Goal: Information Seeking & Learning: Learn about a topic

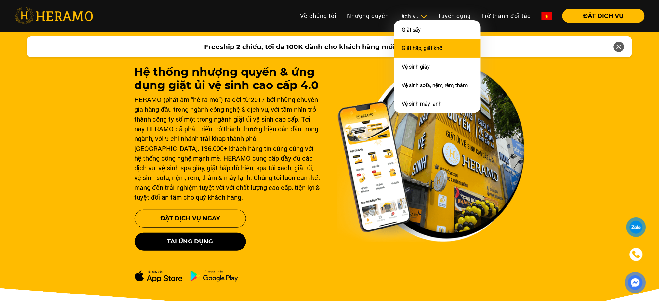
click at [406, 49] on link "Giặt hấp, giặt khô" at bounding box center [422, 48] width 40 height 6
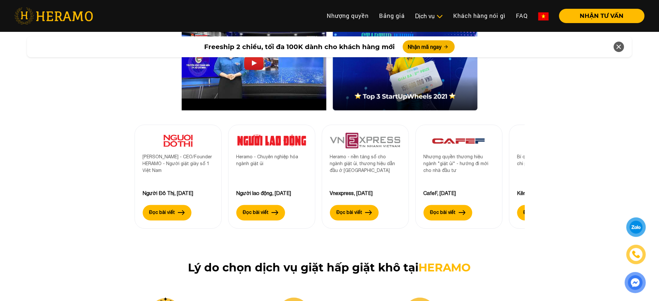
scroll to position [2185, 0]
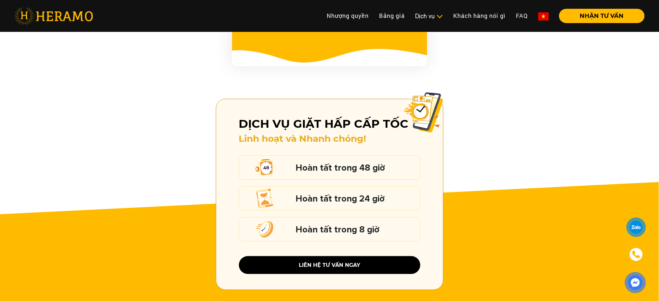
scroll to position [855, 0]
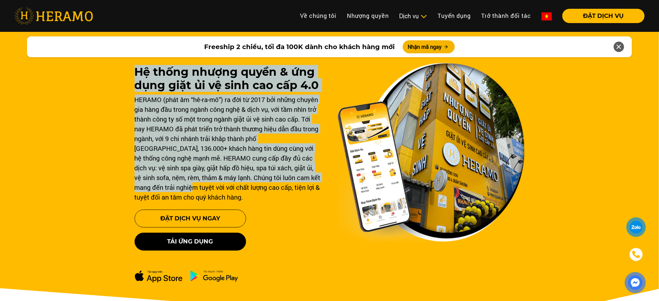
drag, startPoint x: 0, startPoint y: 71, endPoint x: 169, endPoint y: 191, distance: 207.2
click at [169, 191] on div "Hệ thống nhượng quyền & ứng dụng giặt ủi vệ sinh cao cấp 4.0 HERAMO (phát âm “h…" at bounding box center [329, 185] width 659 height 312
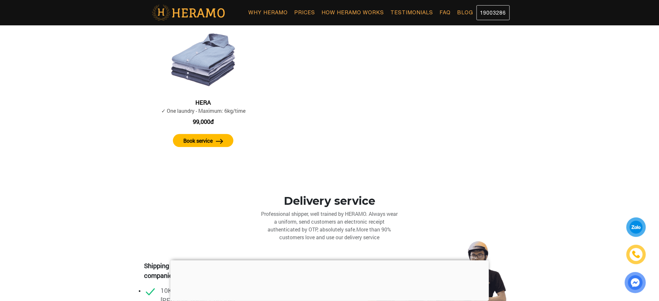
scroll to position [503, 0]
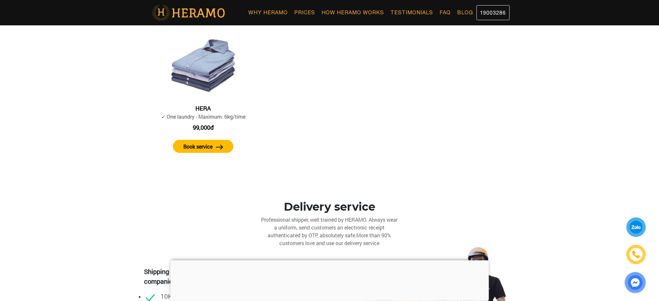
click at [335, 260] on div at bounding box center [329, 260] width 319 height 0
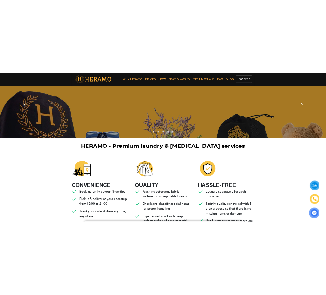
scroll to position [0, 0]
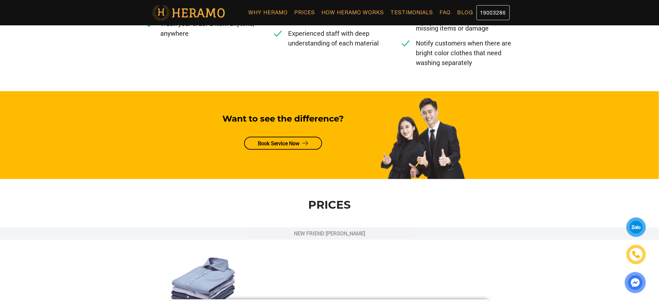
scroll to position [289, 0]
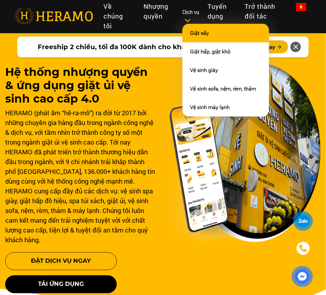
click at [201, 30] on link "Giặt sấy" at bounding box center [199, 33] width 19 height 6
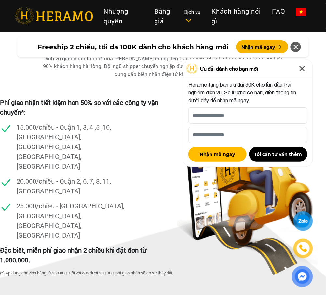
scroll to position [1294, 0]
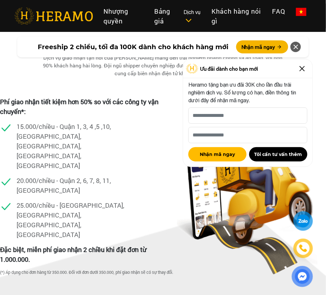
click at [298, 45] on icon at bounding box center [296, 47] width 8 height 12
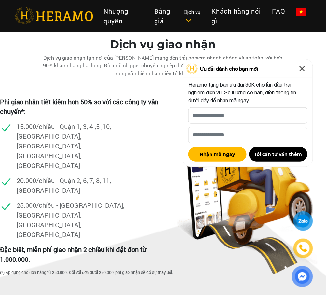
click at [305, 68] on img at bounding box center [302, 68] width 10 height 10
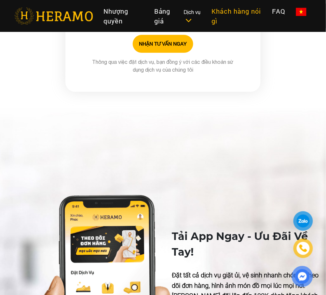
scroll to position [2332, 0]
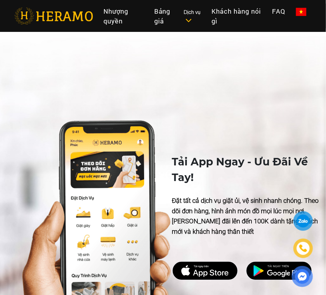
scroll to position [2437, 0]
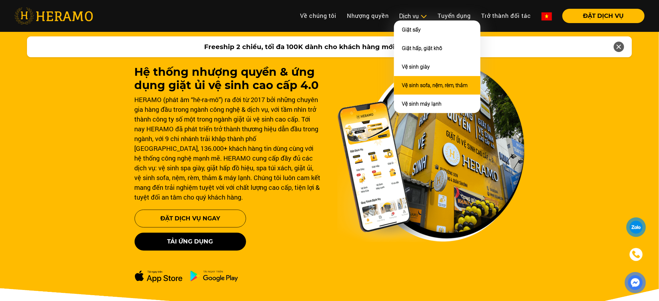
click at [425, 82] on link "Vệ sinh sofa, nệm, rèm, thảm" at bounding box center [435, 85] width 66 height 6
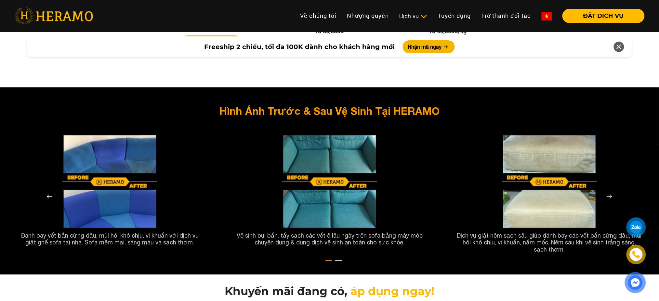
scroll to position [1177, 0]
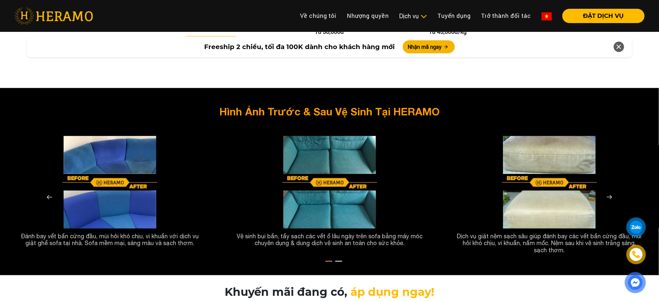
click at [123, 159] on img at bounding box center [109, 182] width 95 height 95
click at [609, 190] on img at bounding box center [610, 198] width 16 height 16
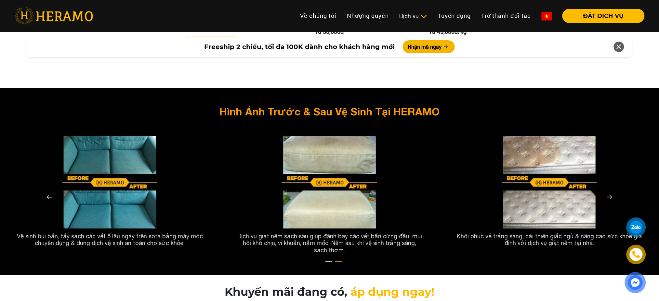
click at [609, 190] on img at bounding box center [610, 198] width 16 height 16
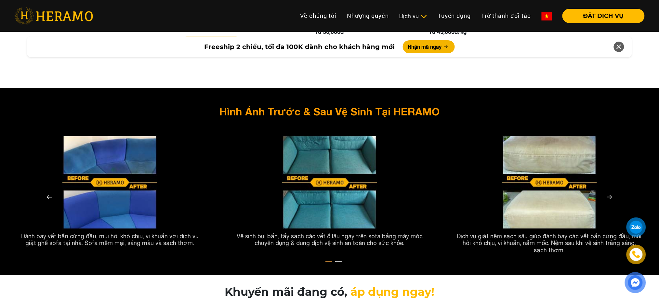
click at [609, 190] on img at bounding box center [610, 198] width 16 height 16
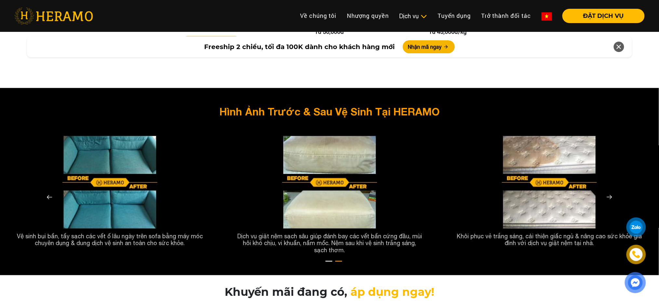
click at [609, 190] on img at bounding box center [610, 198] width 16 height 16
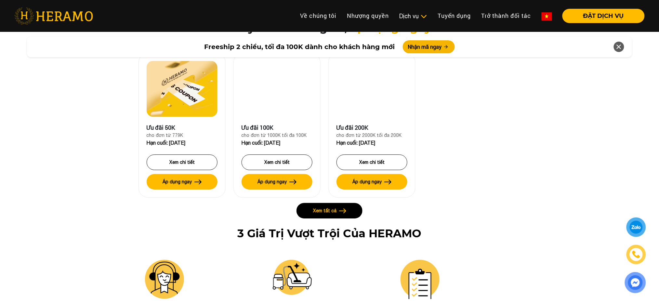
scroll to position [1442, 0]
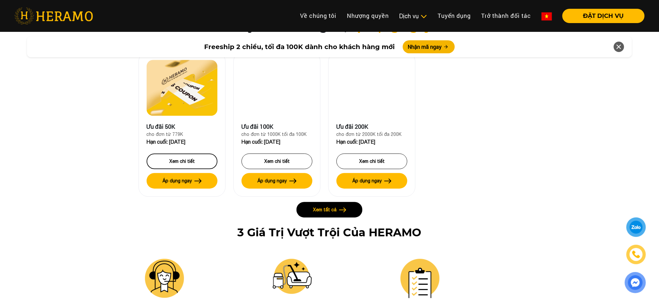
click at [186, 158] on label "Xem chi tiết" at bounding box center [181, 161] width 25 height 7
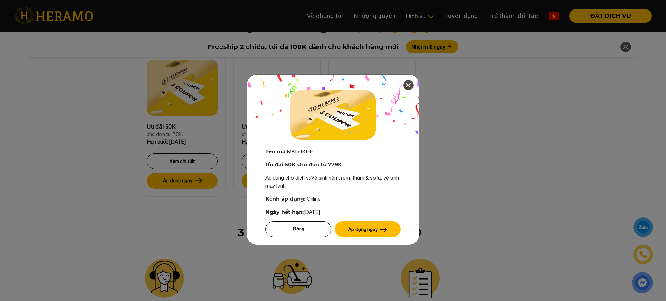
click at [407, 85] on icon at bounding box center [408, 85] width 8 height 12
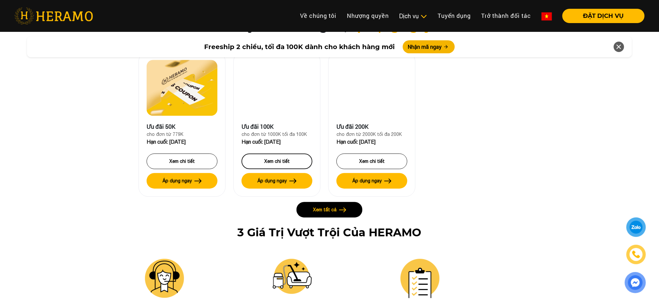
click at [290, 153] on button "Xem chi tiết" at bounding box center [277, 161] width 71 height 16
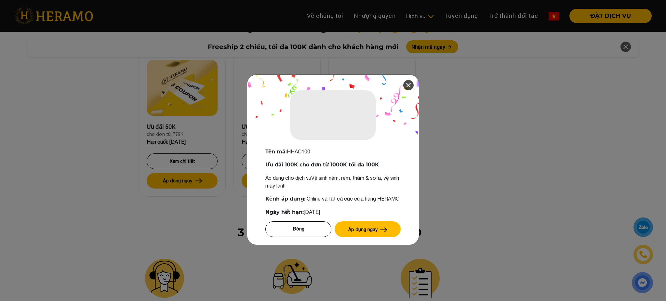
click at [404, 83] on icon at bounding box center [408, 85] width 8 height 12
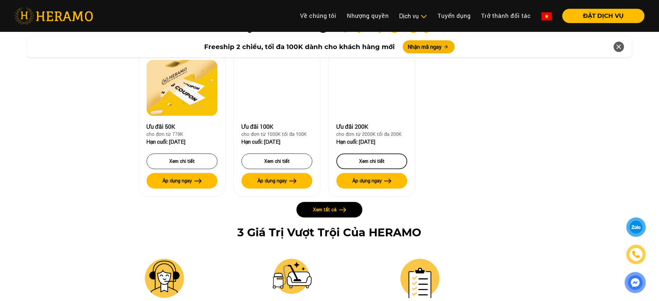
click at [373, 158] on label "Xem chi tiết" at bounding box center [371, 161] width 25 height 7
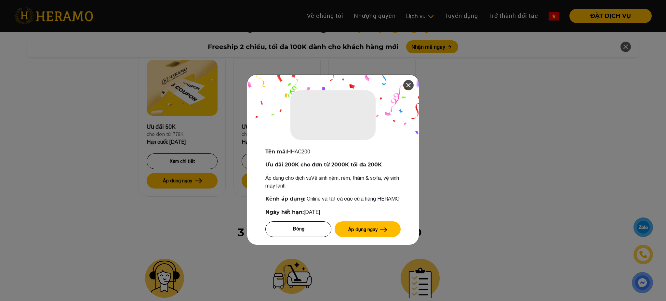
click at [405, 83] on icon at bounding box center [408, 85] width 8 height 12
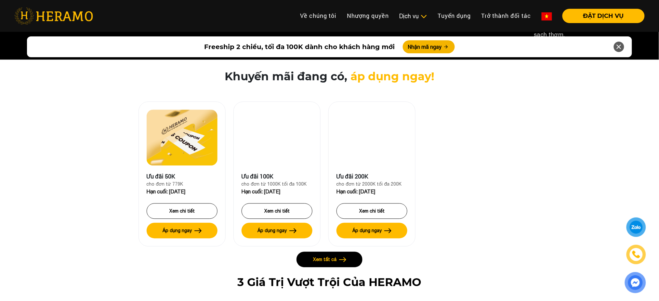
scroll to position [1392, 0]
click at [289, 124] on div at bounding box center [277, 138] width 71 height 56
click at [277, 208] on label "Xem chi tiết" at bounding box center [276, 211] width 25 height 7
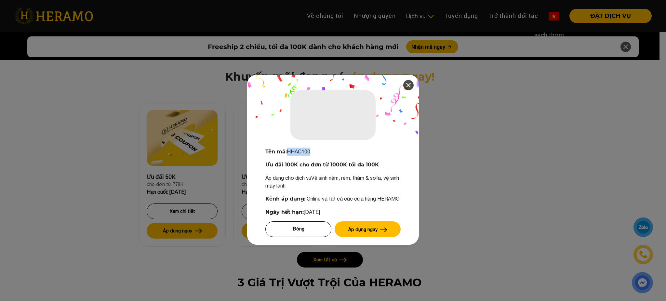
drag, startPoint x: 313, startPoint y: 151, endPoint x: 285, endPoint y: 153, distance: 28.0
click at [285, 153] on p "Tên mã: HHAC100" at bounding box center [332, 152] width 135 height 8
copy span "HHAC100"
click at [299, 232] on label "Đóng" at bounding box center [298, 229] width 11 height 7
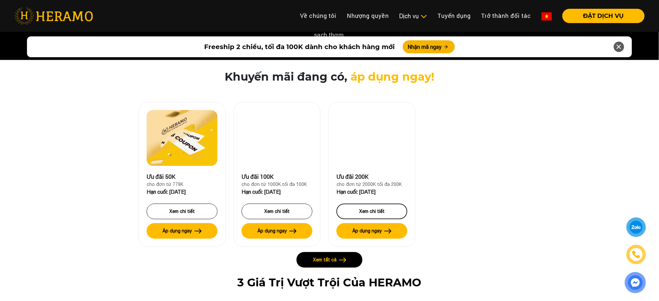
click at [360, 208] on label "Xem chi tiết" at bounding box center [371, 211] width 25 height 7
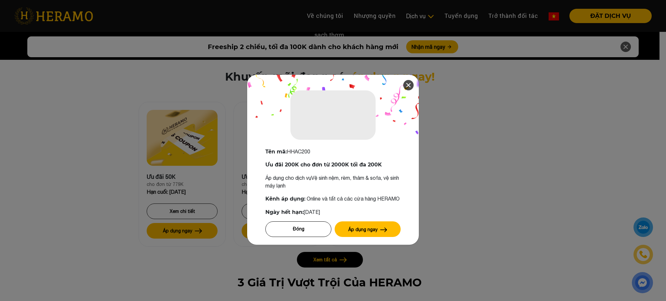
click at [301, 156] on div "Tên mã: HHAC200 Ưu đãi 200K cho đơn từ 2000K tối đa 200K Áp dụng cho dịch vụ Vệ…" at bounding box center [333, 192] width 172 height 105
click at [297, 149] on span "Tên mã: HHAC200" at bounding box center [287, 152] width 45 height 6
copy span "HHAC200"
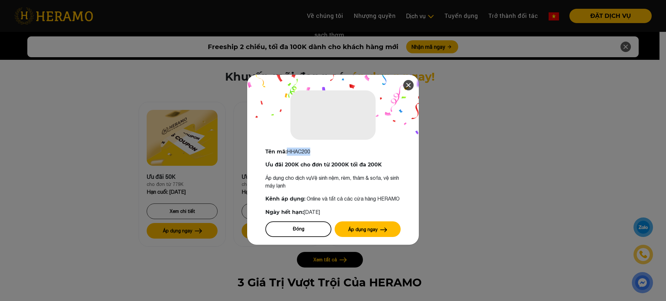
click at [299, 226] on label "Đóng" at bounding box center [298, 229] width 11 height 7
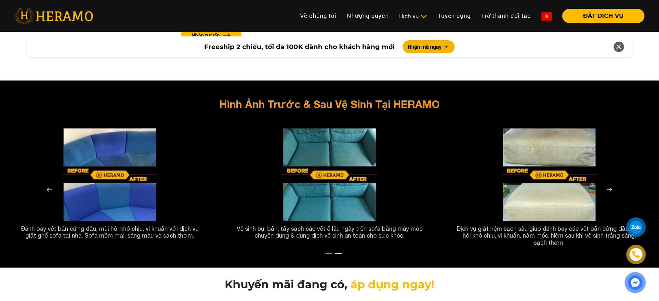
scroll to position [1183, 0]
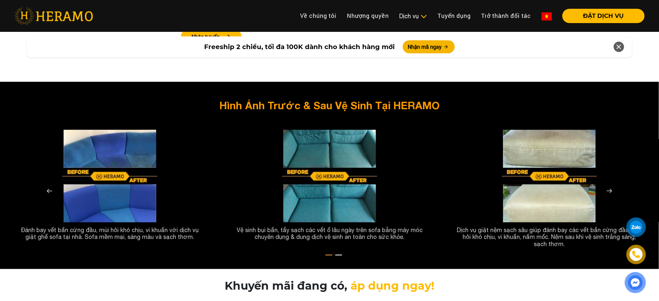
click at [619, 46] on icon at bounding box center [619, 47] width 8 height 12
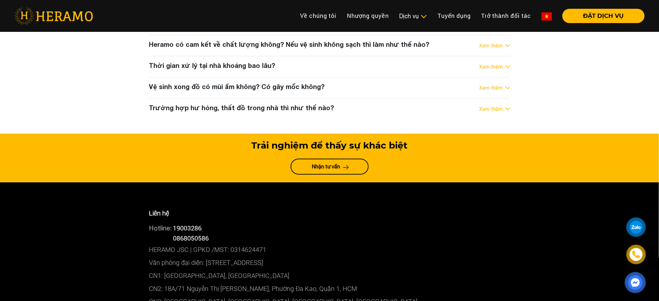
scroll to position [2647, 0]
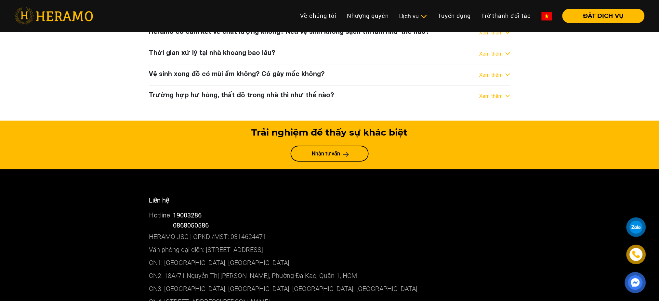
click at [261, 195] on p "Liên hệ" at bounding box center [329, 200] width 361 height 10
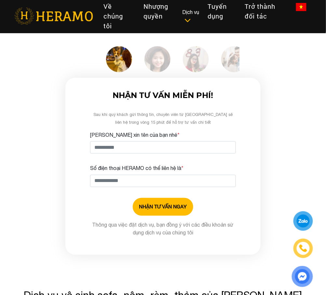
scroll to position [2049, 0]
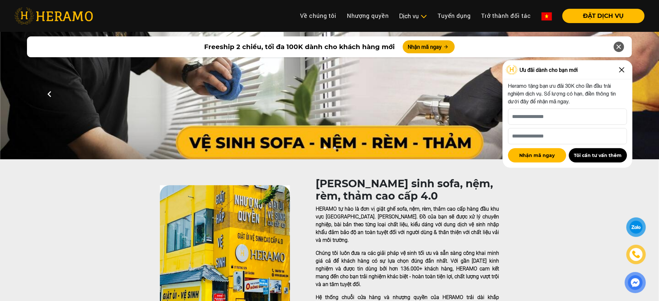
click at [328, 45] on icon at bounding box center [619, 47] width 8 height 12
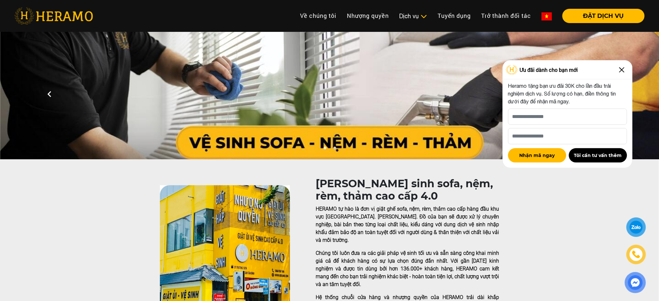
click at [328, 67] on img at bounding box center [622, 70] width 10 height 10
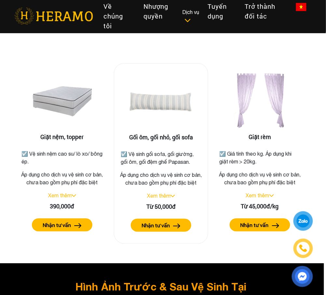
scroll to position [1003, 2]
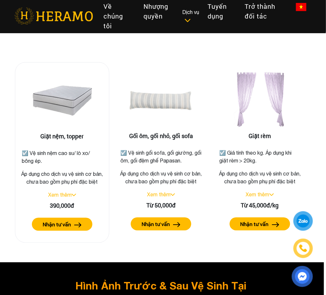
click at [66, 197] on link "Xem thêm" at bounding box center [59, 195] width 23 height 6
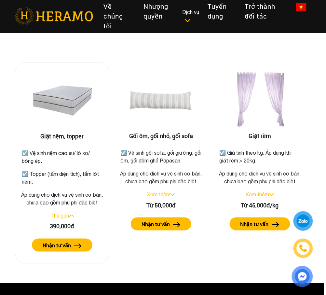
click at [66, 218] on link "Thu gọn" at bounding box center [60, 215] width 19 height 6
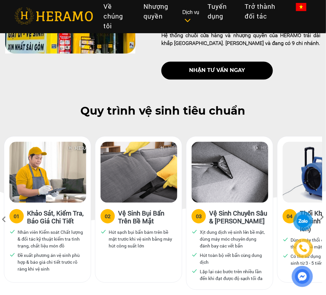
scroll to position [262, 2]
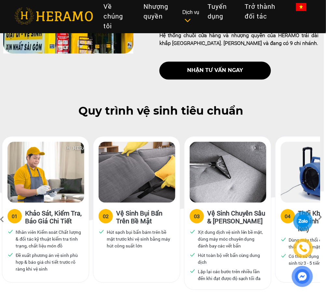
click at [319, 217] on icon at bounding box center [320, 219] width 12 height 4
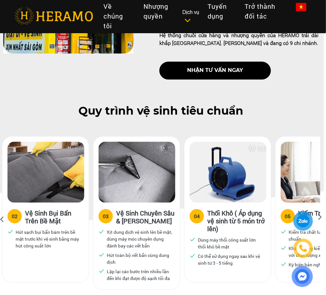
click at [319, 217] on icon at bounding box center [320, 219] width 12 height 4
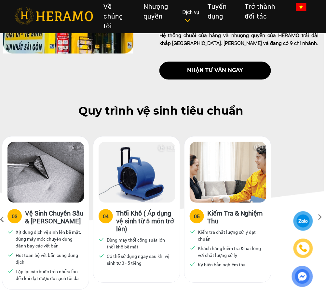
click at [319, 217] on icon at bounding box center [320, 219] width 12 height 4
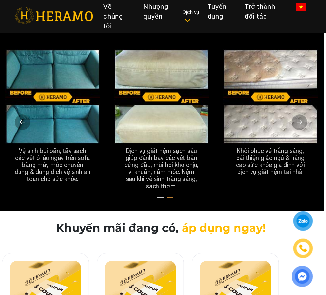
scroll to position [1275, 2]
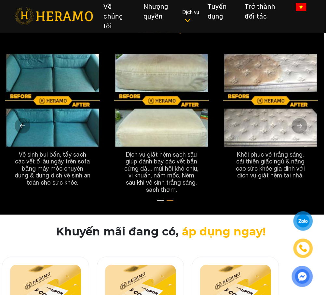
click at [299, 133] on img at bounding box center [300, 126] width 16 height 16
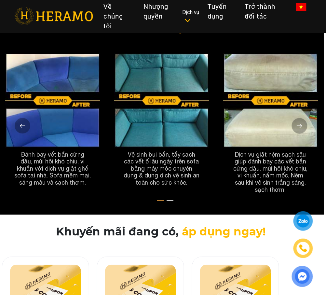
click at [299, 133] on img at bounding box center [300, 126] width 16 height 16
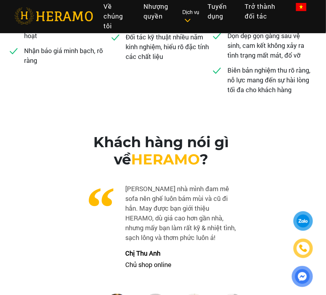
scroll to position [1756, 2]
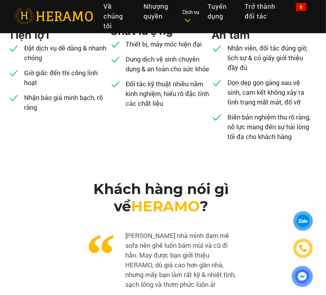
click at [216, 77] on li "Nhân viên, đối tác đúng giờ, lịch sự & có giấy giới thiệu đầy đủ" at bounding box center [263, 60] width 102 height 34
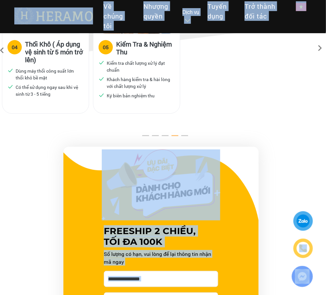
scroll to position [0, 2]
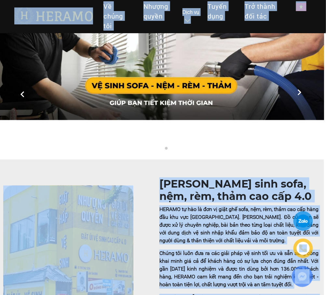
copy div "Toggle Về chúng tôi Nhượng quyền thương hiệu Nhượng quyền Dịch vụ Dịch vụ Giặt …"
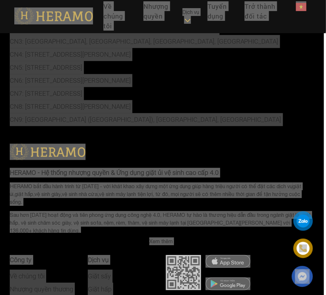
scroll to position [3163, 2]
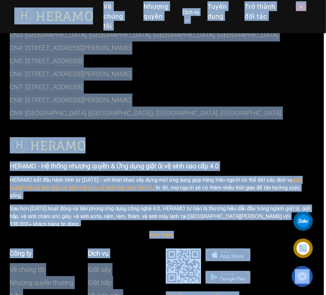
click at [269, 120] on p "CN9: PARC VILLA Đảo Đại Phước (Swanbay), Nhơn Trạch, Đồng Nai" at bounding box center [161, 113] width 302 height 13
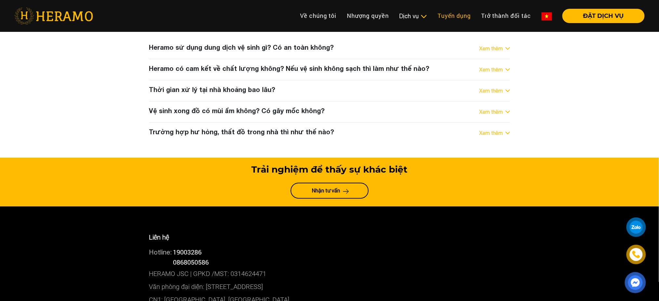
scroll to position [2256, 0]
